Goal: Task Accomplishment & Management: Use online tool/utility

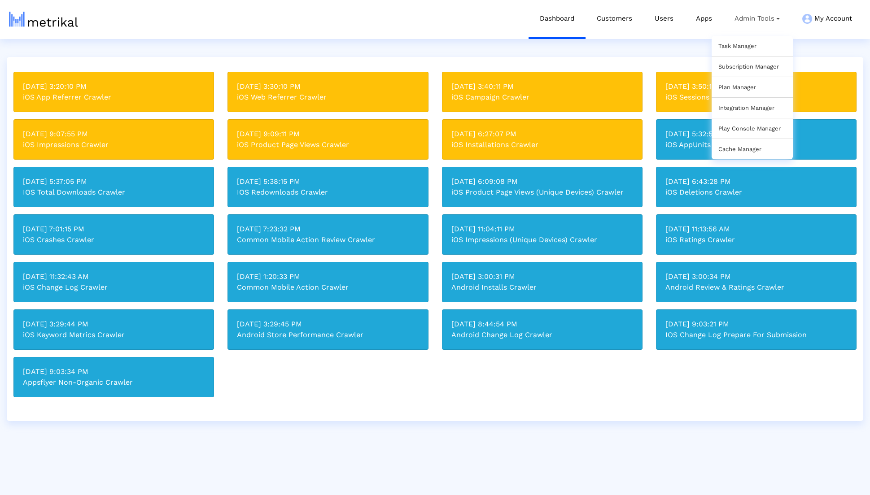
click at [725, 42] on div "Task Manager" at bounding box center [752, 46] width 81 height 20
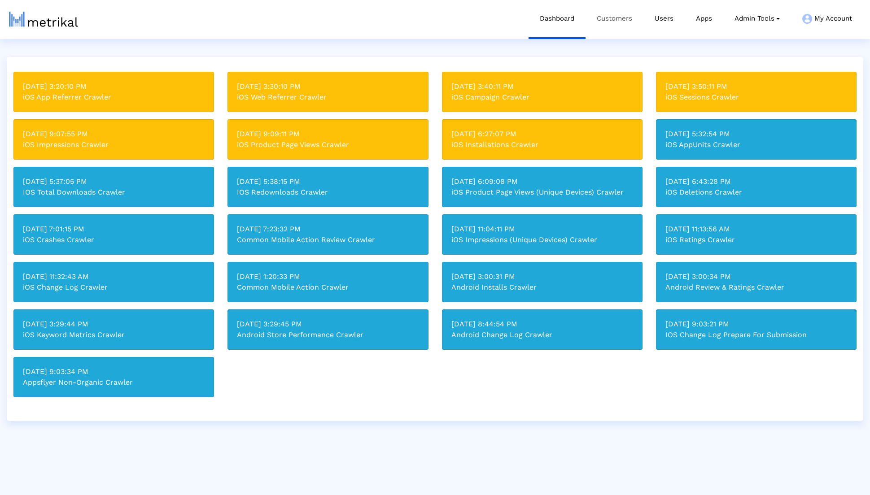
click at [612, 26] on link "Customers" at bounding box center [615, 18] width 58 height 37
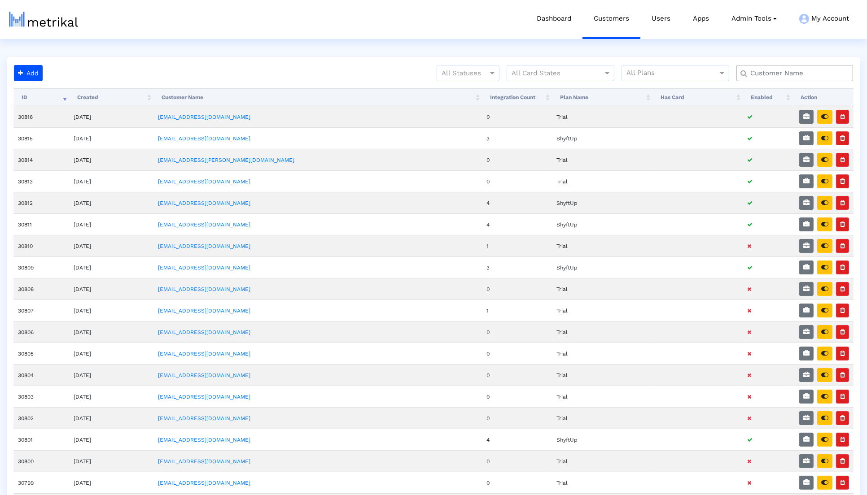
click at [765, 74] on input "text" at bounding box center [796, 73] width 105 height 9
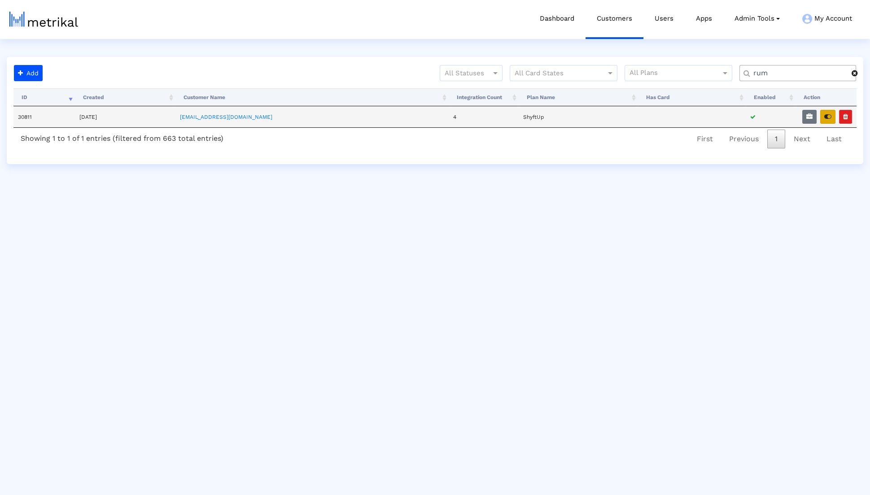
type input "rum"
click at [829, 120] on button "button" at bounding box center [827, 117] width 15 height 14
click at [741, 45] on link "Task Manager" at bounding box center [737, 46] width 38 height 7
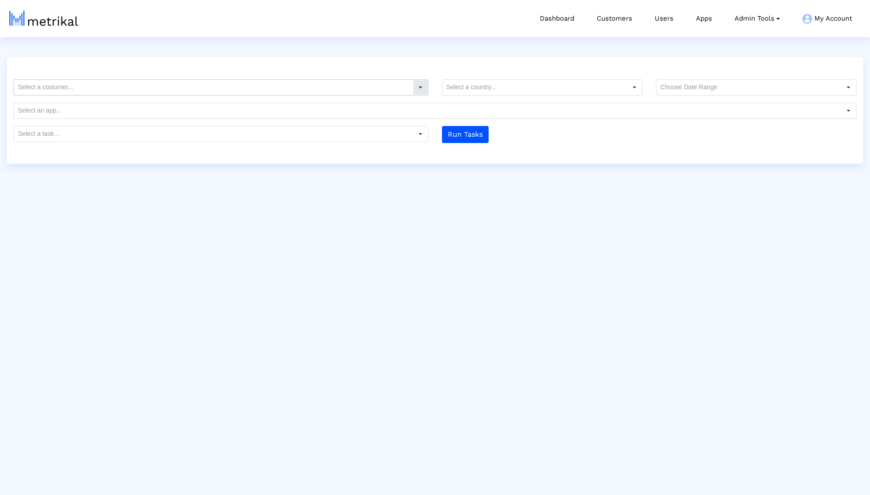
click at [404, 86] on input "text" at bounding box center [213, 87] width 399 height 15
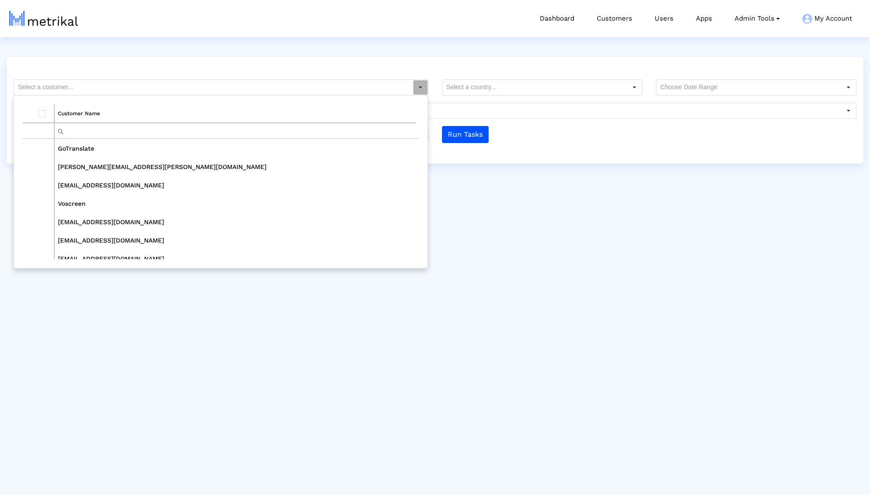
click at [336, 121] on td "Customer Name" at bounding box center [235, 114] width 362 height 18
click at [335, 123] on tbody "Customer Name" at bounding box center [219, 122] width 393 height 34
click at [335, 122] on td "Customer Name" at bounding box center [235, 114] width 362 height 18
click at [335, 126] on input "r" at bounding box center [235, 130] width 361 height 15
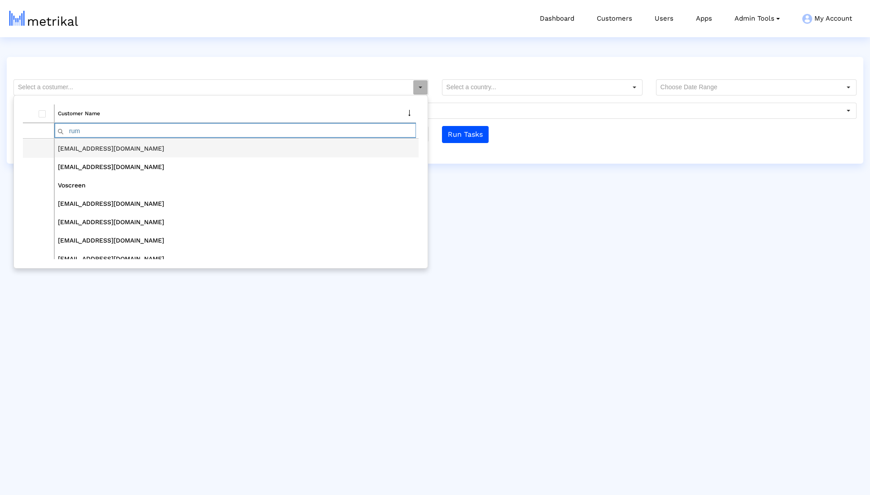
type input "rum"
click at [298, 151] on td "[EMAIL_ADDRESS][DOMAIN_NAME]" at bounding box center [236, 149] width 364 height 18
type input "[EMAIL_ADDRESS][DOMAIN_NAME]"
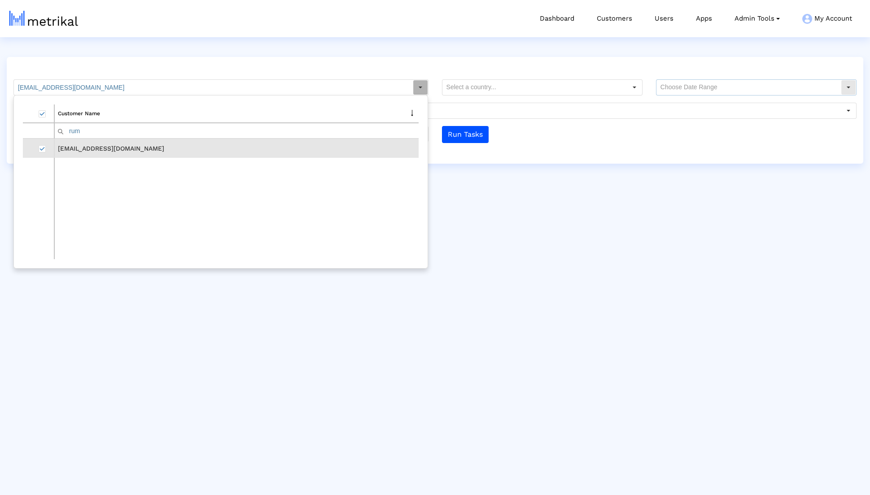
click at [687, 92] on input "text" at bounding box center [749, 87] width 184 height 15
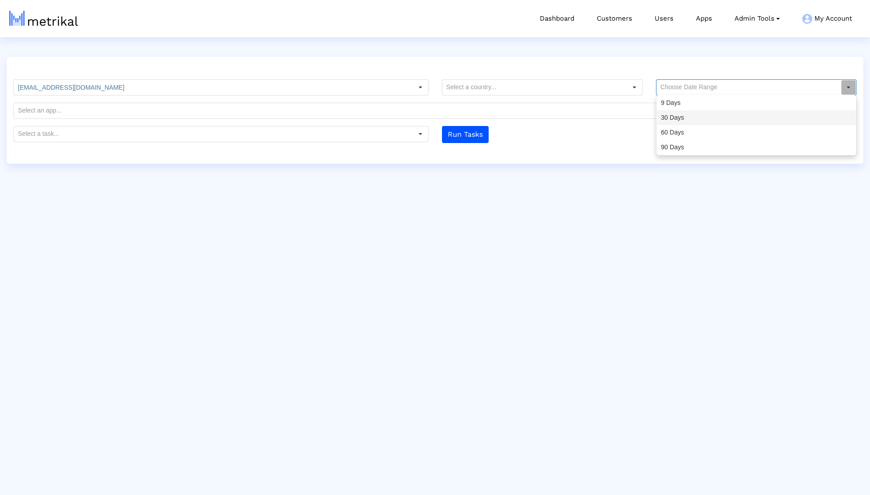
click at [679, 113] on div "30 Days" at bounding box center [756, 117] width 199 height 15
type input "30 Days"
click at [395, 140] on input "text" at bounding box center [213, 134] width 399 height 15
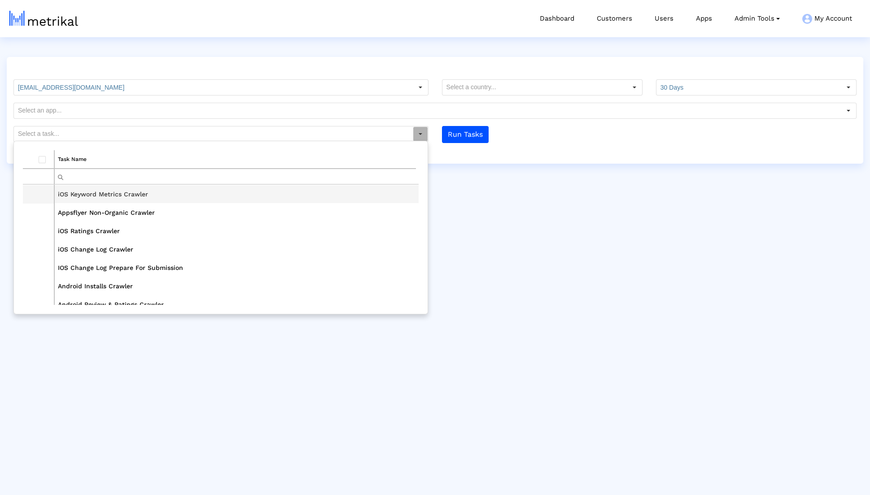
click at [289, 193] on td "iOS Keyword Metrics Crawler" at bounding box center [236, 194] width 364 height 18
type input "iOS Keyword Metrics Crawler"
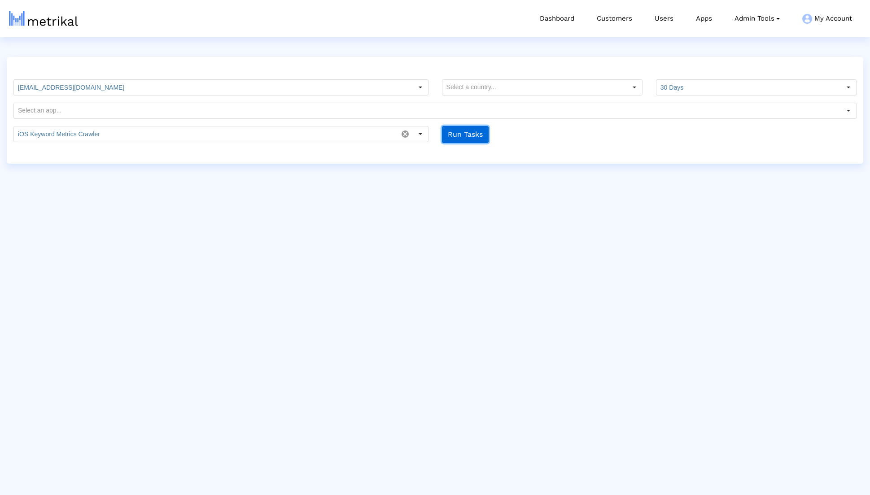
click at [456, 138] on button "Run Tasks" at bounding box center [465, 134] width 47 height 17
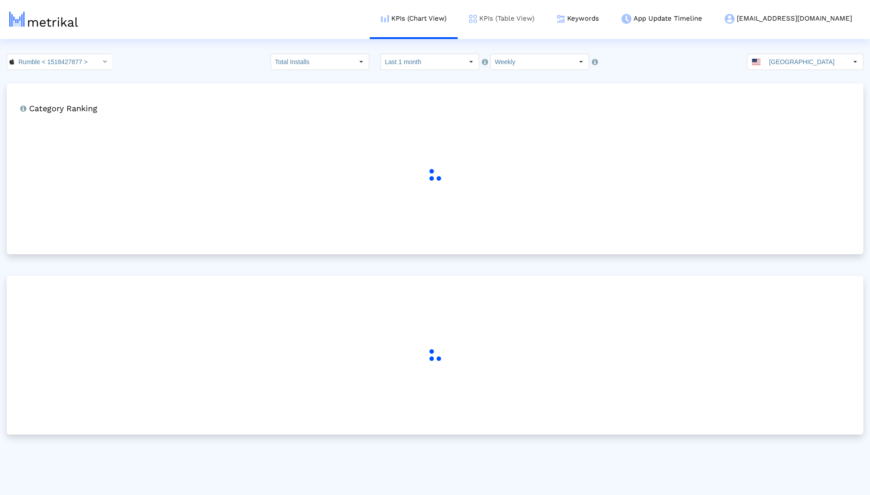
click at [546, 30] on link "KPIs (Table View)" at bounding box center [502, 18] width 88 height 37
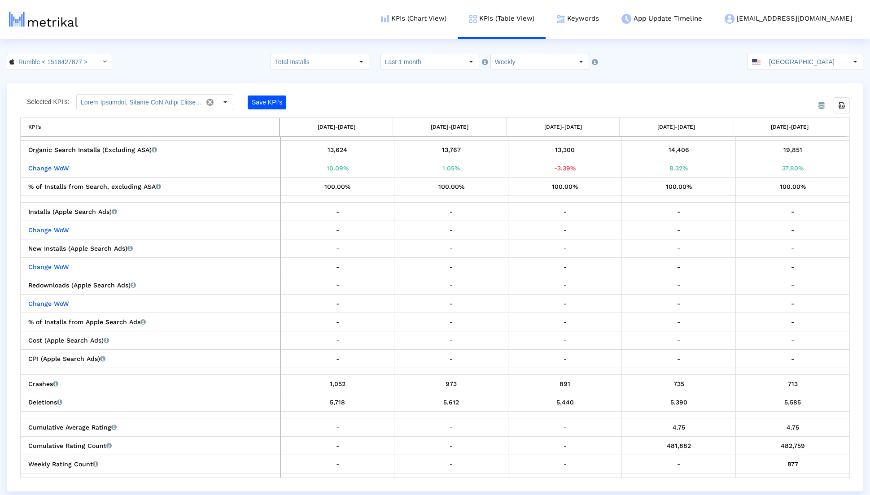
scroll to position [267, 0]
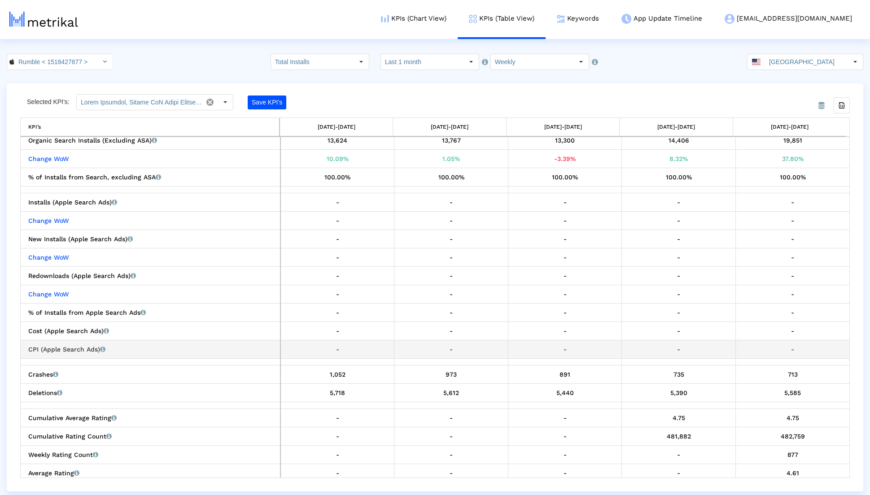
click at [239, 344] on div "CPI (Apple Search Ads) Apple Search Ads cost per install." at bounding box center [152, 350] width 249 height 12
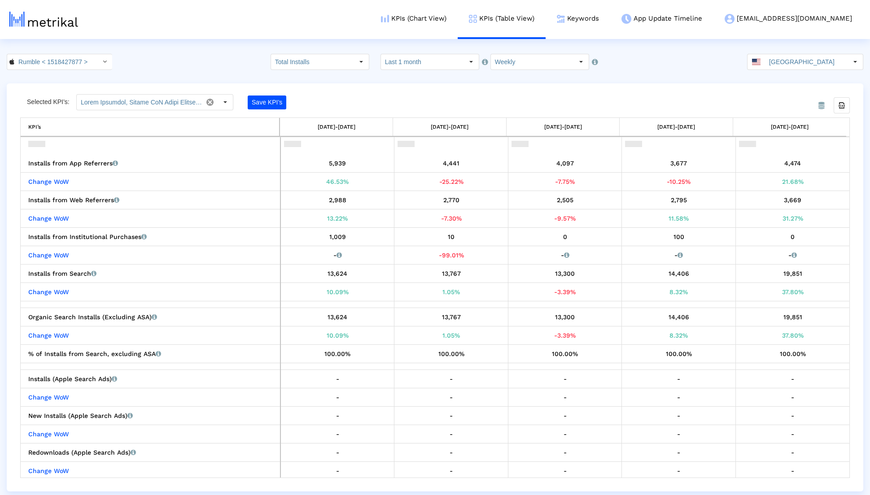
scroll to position [128, 0]
